Goal: Task Accomplishment & Management: Use online tool/utility

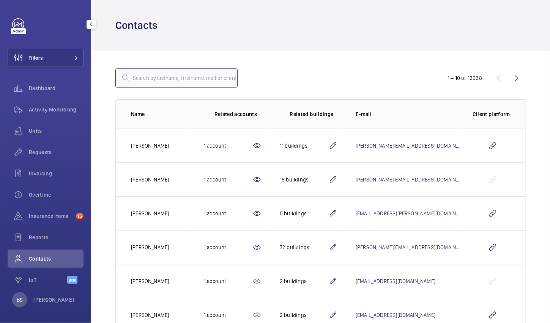
click at [184, 81] on input "text" at bounding box center [176, 77] width 122 height 19
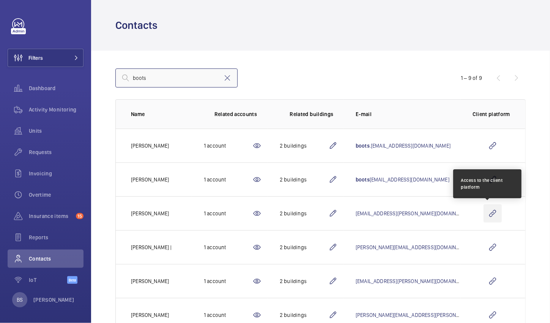
type input "boots"
click at [487, 207] on wm-front-icon-button at bounding box center [493, 213] width 18 height 18
